Goal: Information Seeking & Learning: Learn about a topic

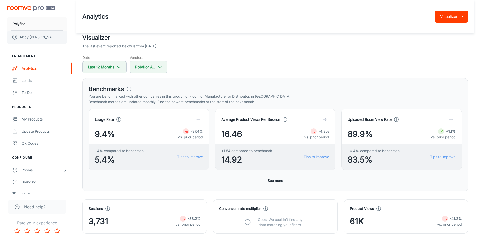
scroll to position [66, 0]
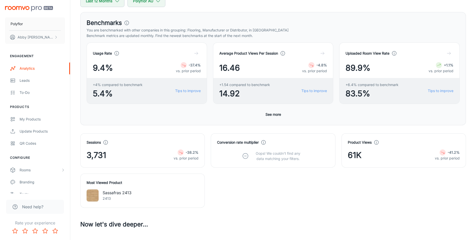
click at [120, 120] on div "Benchmarks You are benchmarked with other companies in this grouping: Flooring,…" at bounding box center [273, 68] width 386 height 113
click at [157, 2] on icon "button" at bounding box center [158, 1] width 6 height 6
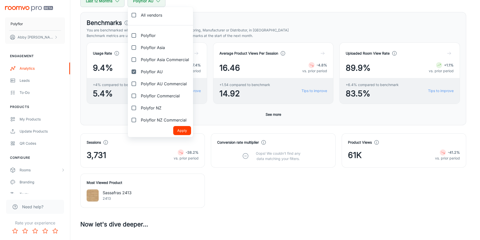
click at [220, 195] on div at bounding box center [240, 120] width 480 height 240
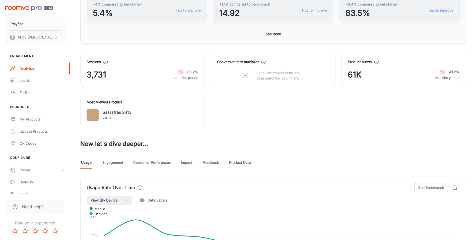
scroll to position [150, 0]
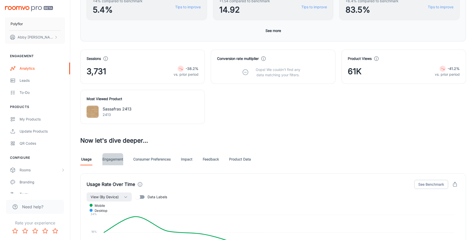
click at [116, 158] on link "Engagement" at bounding box center [112, 159] width 21 height 12
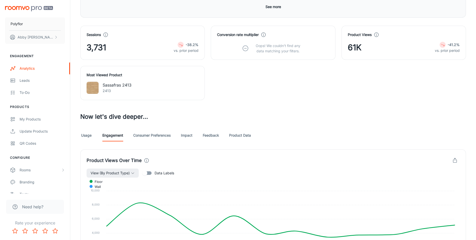
scroll to position [172, 0]
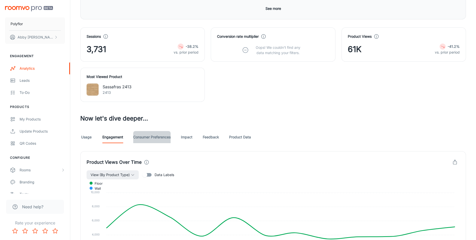
click at [152, 139] on link "Consumer Preferences" at bounding box center [151, 137] width 37 height 12
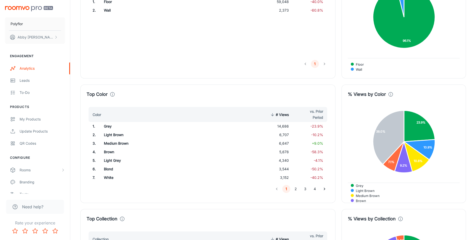
scroll to position [8, 0]
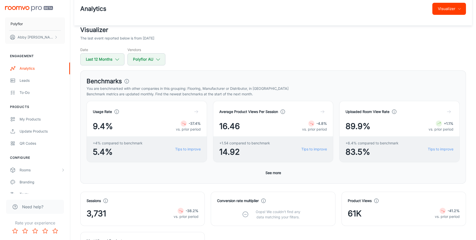
drag, startPoint x: 475, startPoint y: 61, endPoint x: 475, endPoint y: 39, distance: 21.1
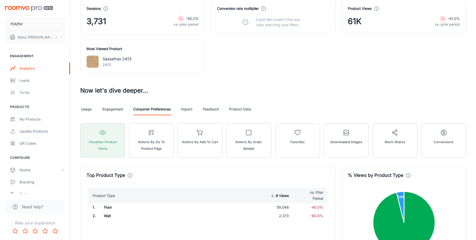
scroll to position [202, 0]
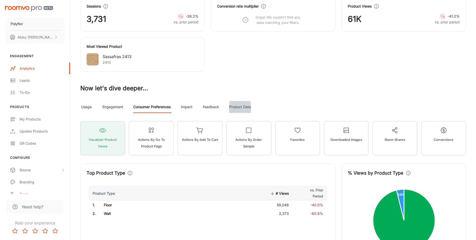
click at [234, 107] on link "Product Data" at bounding box center [240, 107] width 22 height 12
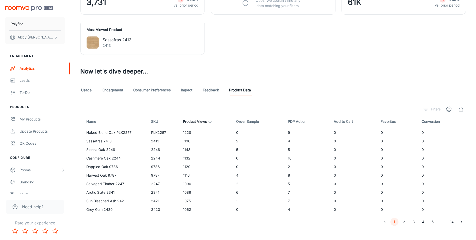
scroll to position [225, 0]
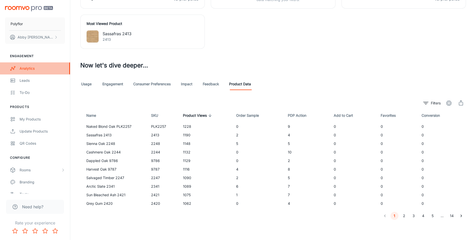
click at [28, 69] on div "Analytics" at bounding box center [42, 69] width 45 height 6
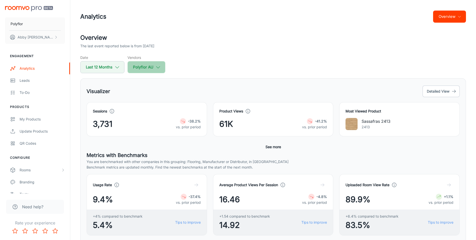
click at [157, 67] on polyline "button" at bounding box center [158, 67] width 4 height 2
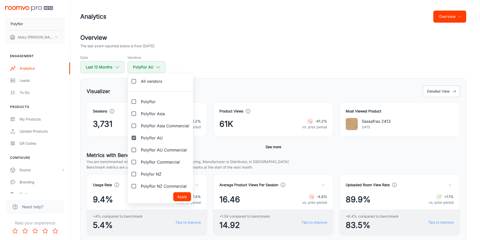
click at [133, 136] on input "Polyflor AU" at bounding box center [134, 138] width 10 height 10
checkbox input "false"
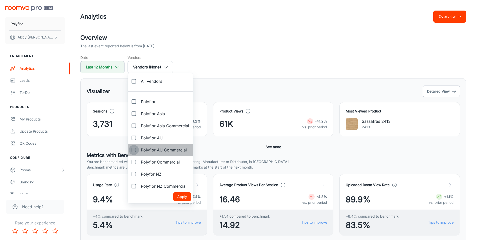
click at [135, 150] on input "Polyflor AU Commercial" at bounding box center [134, 150] width 10 height 10
checkbox input "true"
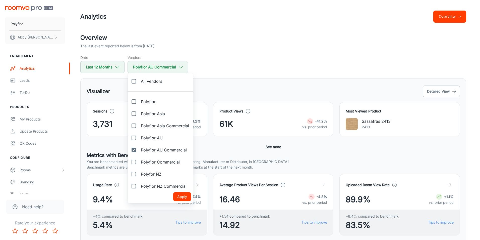
click at [180, 196] on button "Apply" at bounding box center [182, 196] width 18 height 9
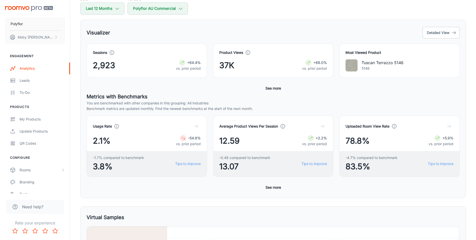
scroll to position [57, 0]
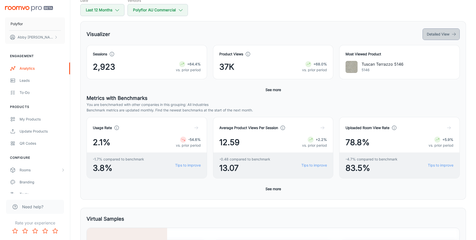
click at [438, 33] on button "Detailed View" at bounding box center [441, 34] width 37 height 12
